Goal: Use online tool/utility: Utilize a website feature to perform a specific function

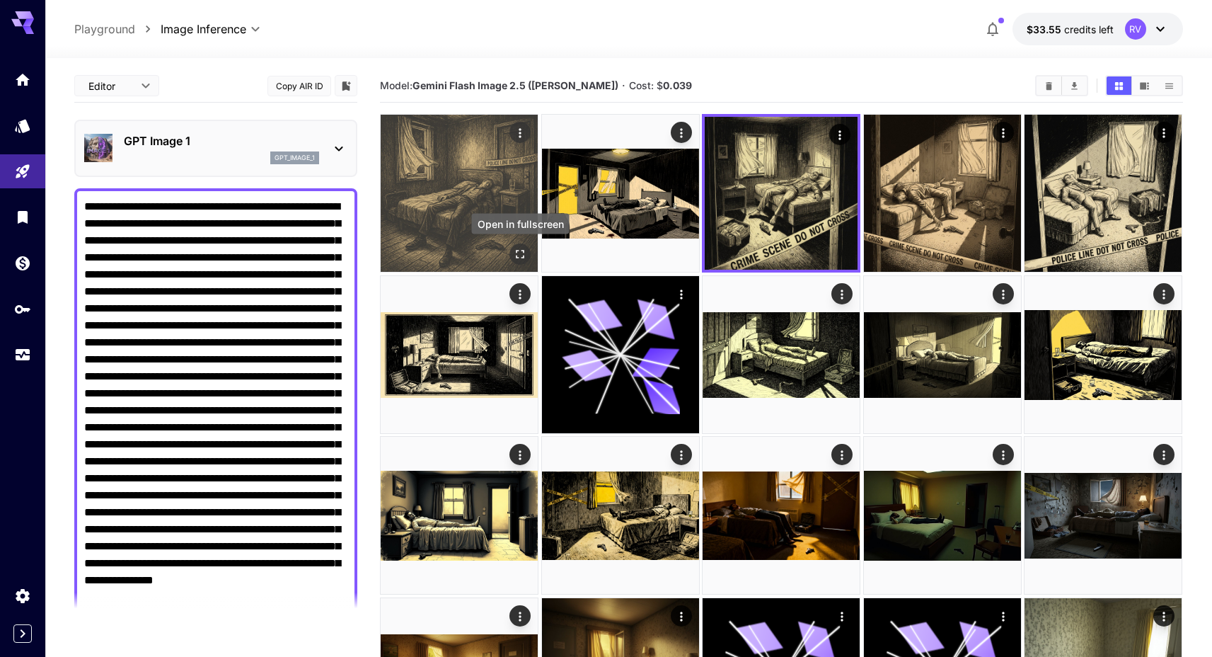
click at [523, 253] on icon "Open in fullscreen" at bounding box center [521, 254] width 14 height 14
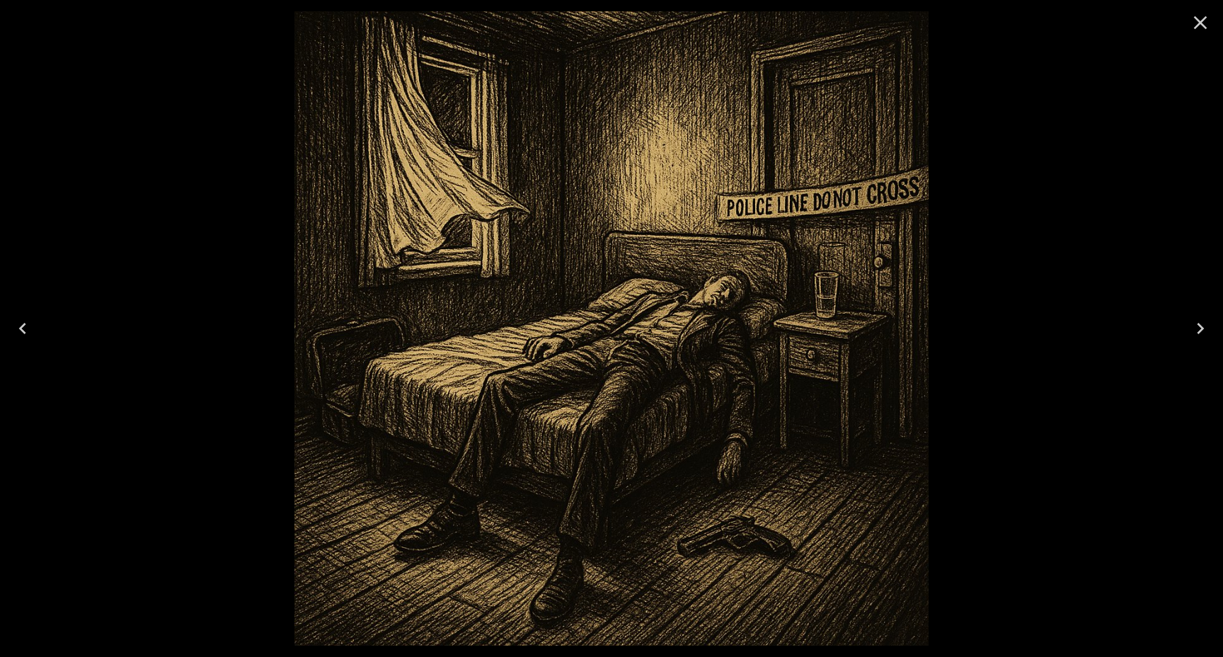
click at [1044, 121] on div at bounding box center [611, 328] width 1223 height 657
click at [1205, 13] on icon "Close" at bounding box center [1200, 22] width 23 height 23
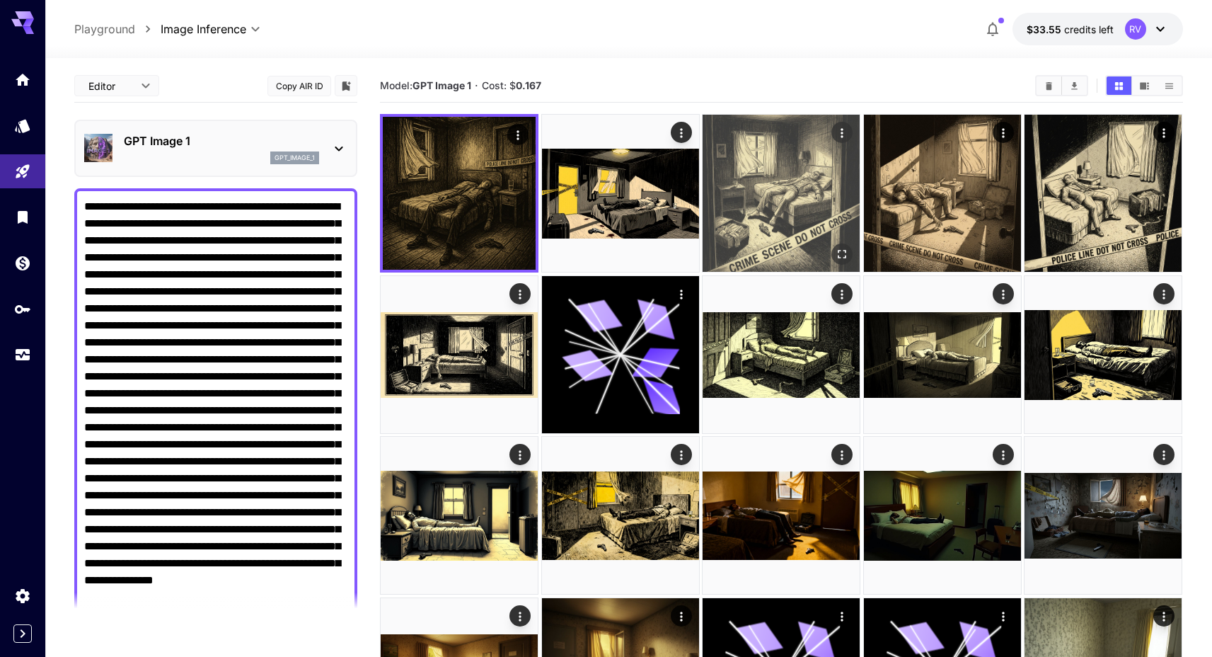
click at [779, 220] on img at bounding box center [781, 193] width 157 height 157
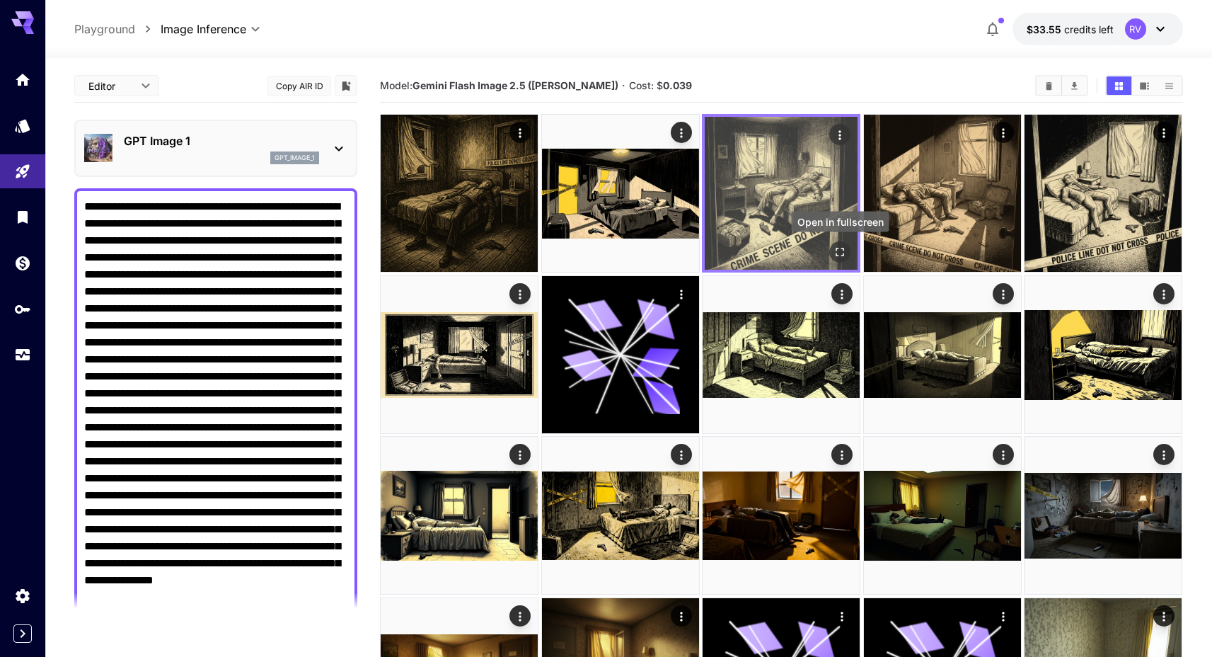
click at [839, 251] on icon "Open in fullscreen" at bounding box center [841, 252] width 14 height 14
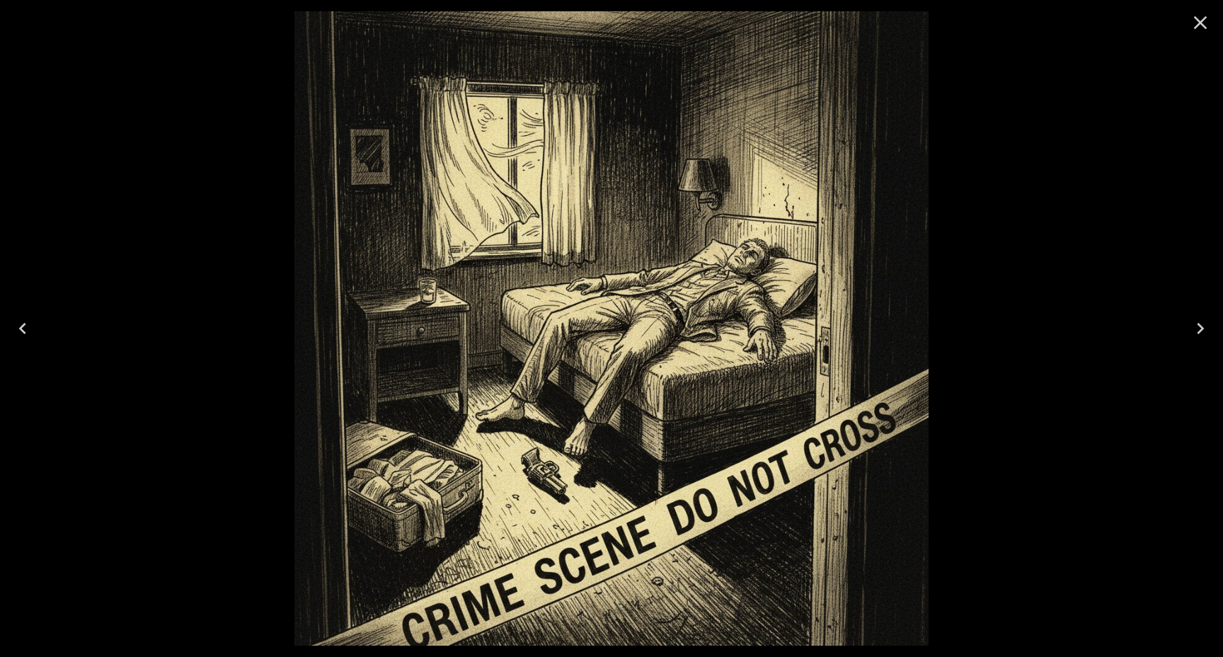
click at [1193, 16] on icon "Close" at bounding box center [1200, 22] width 23 height 23
